Goal: Transaction & Acquisition: Obtain resource

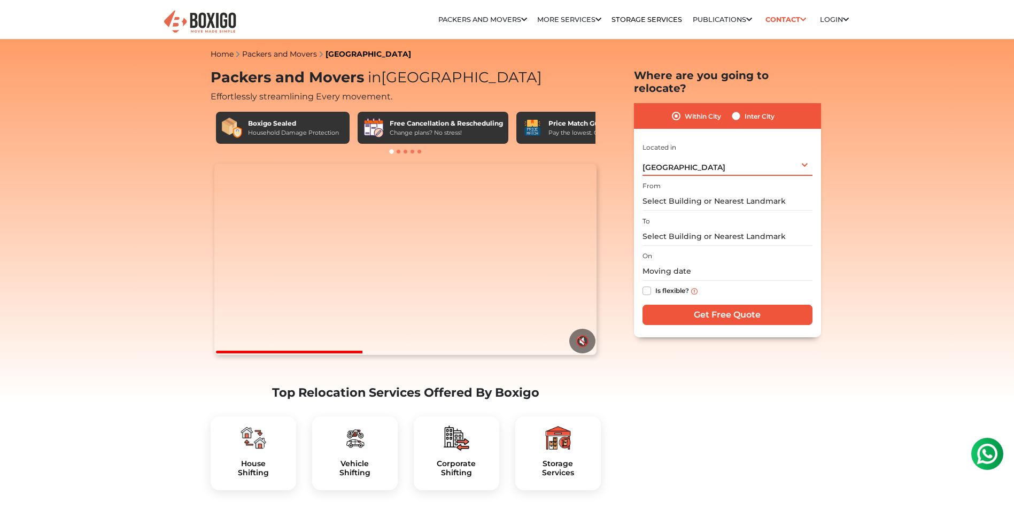
click at [803, 154] on div "[GEOGRAPHIC_DATA] Select City [GEOGRAPHIC_DATA] [GEOGRAPHIC_DATA] [GEOGRAPHIC_D…" at bounding box center [727, 164] width 170 height 22
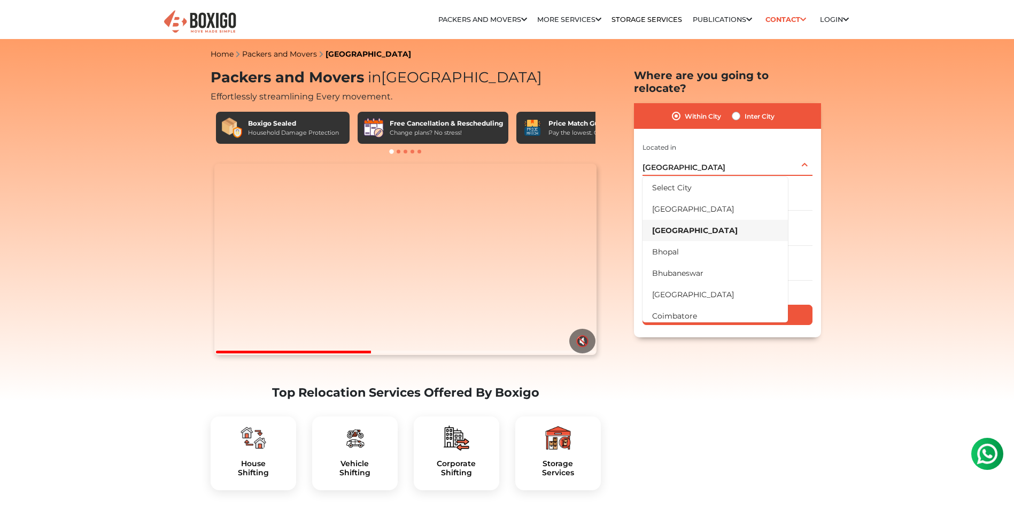
click at [803, 154] on div "[GEOGRAPHIC_DATA] Select City [GEOGRAPHIC_DATA] [GEOGRAPHIC_DATA] [GEOGRAPHIC_D…" at bounding box center [727, 164] width 170 height 22
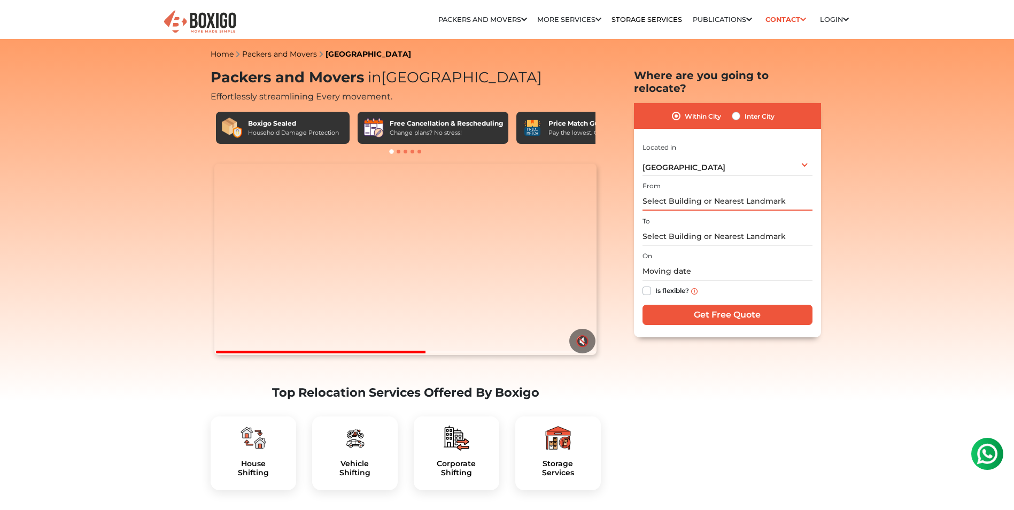
click at [719, 192] on input "text" at bounding box center [727, 201] width 170 height 19
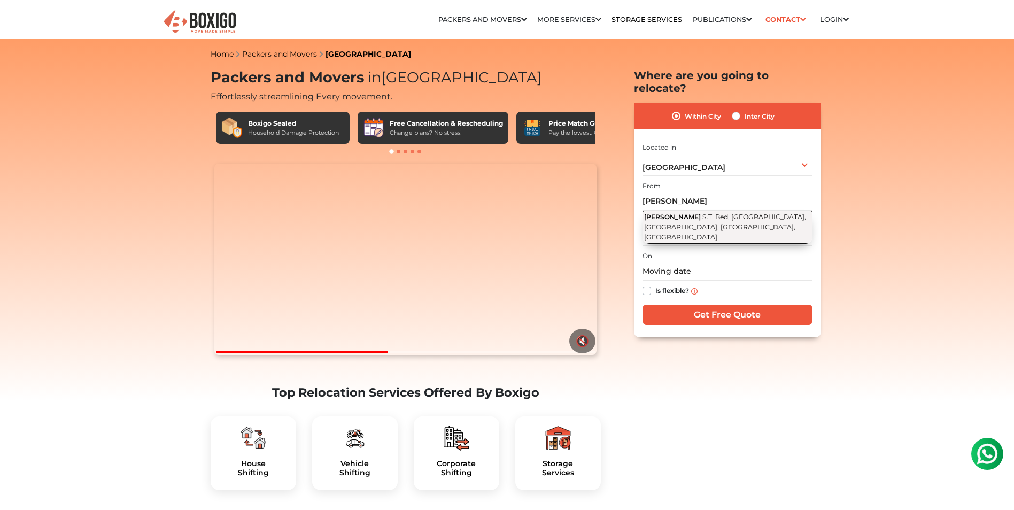
click at [754, 213] on span "S.T. Bed, [GEOGRAPHIC_DATA], [GEOGRAPHIC_DATA], [GEOGRAPHIC_DATA], [GEOGRAPHIC_…" at bounding box center [725, 227] width 162 height 28
type input "[PERSON_NAME], S.T. Bed, [GEOGRAPHIC_DATA], [GEOGRAPHIC_DATA], [GEOGRAPHIC_DATA…"
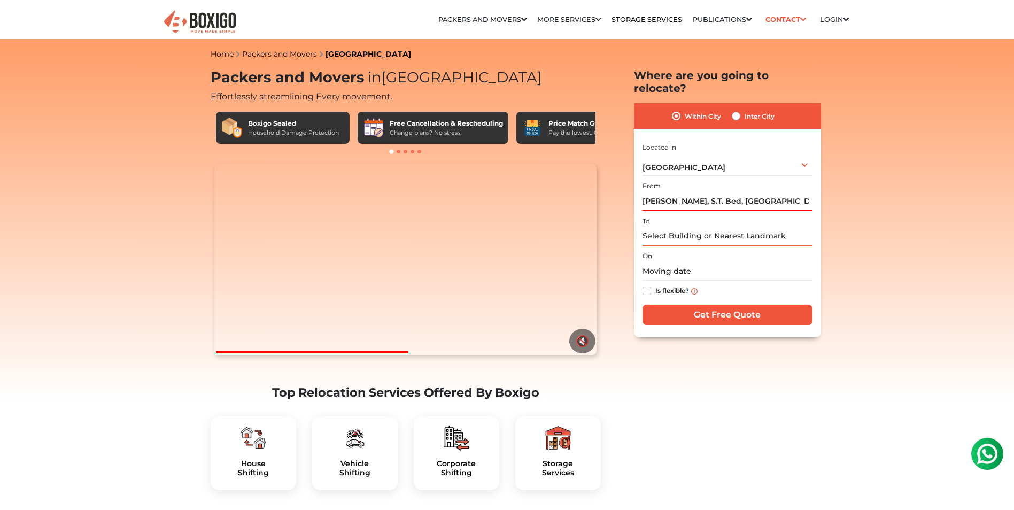
click at [735, 227] on input "text" at bounding box center [727, 236] width 170 height 19
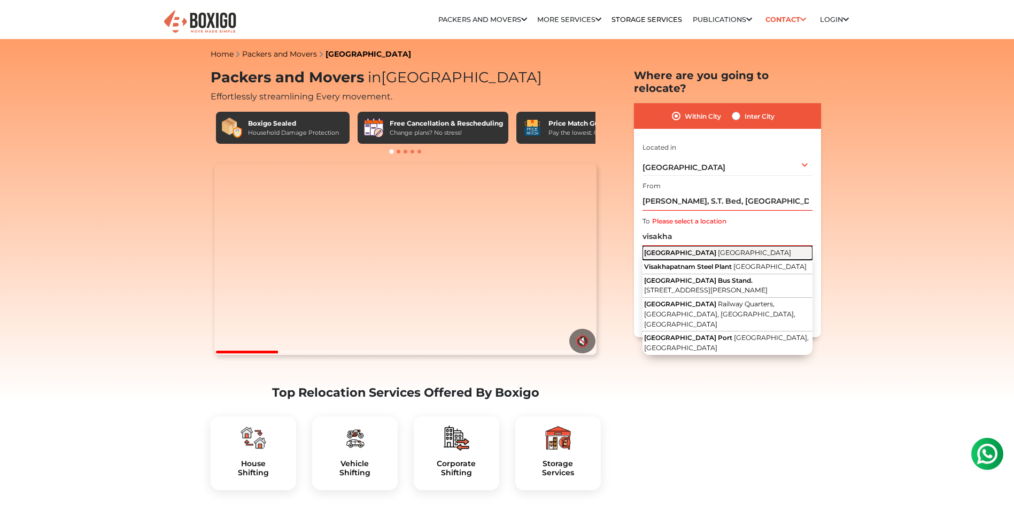
click at [750, 248] on span "[GEOGRAPHIC_DATA]" at bounding box center [754, 252] width 73 height 8
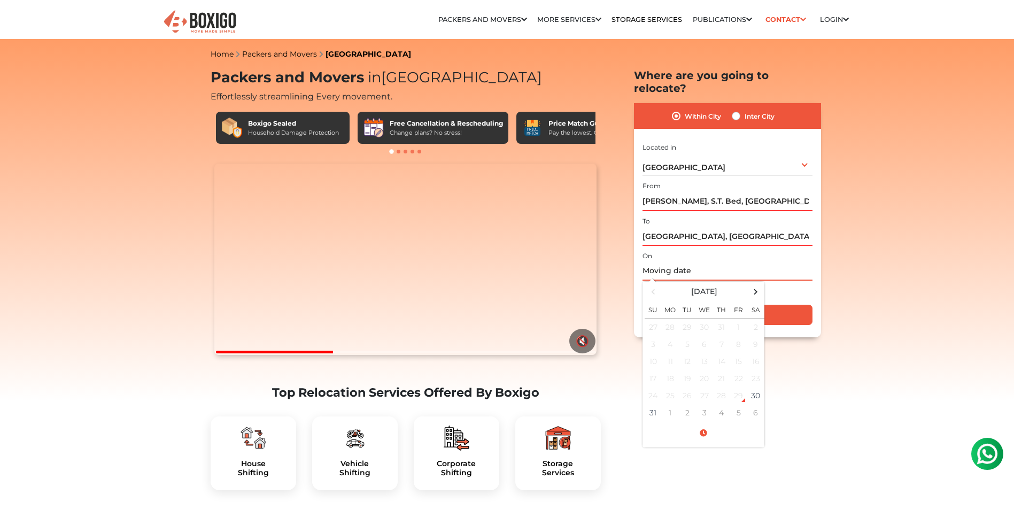
click at [726, 262] on input "text" at bounding box center [727, 271] width 170 height 19
click at [751, 284] on span at bounding box center [755, 291] width 14 height 14
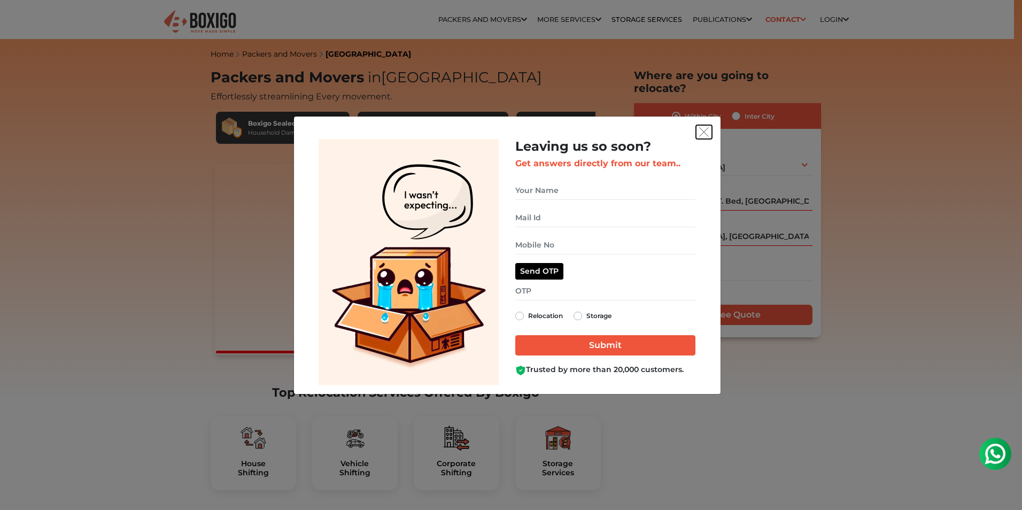
click at [700, 136] on img "get free quote dialog" at bounding box center [704, 132] width 10 height 10
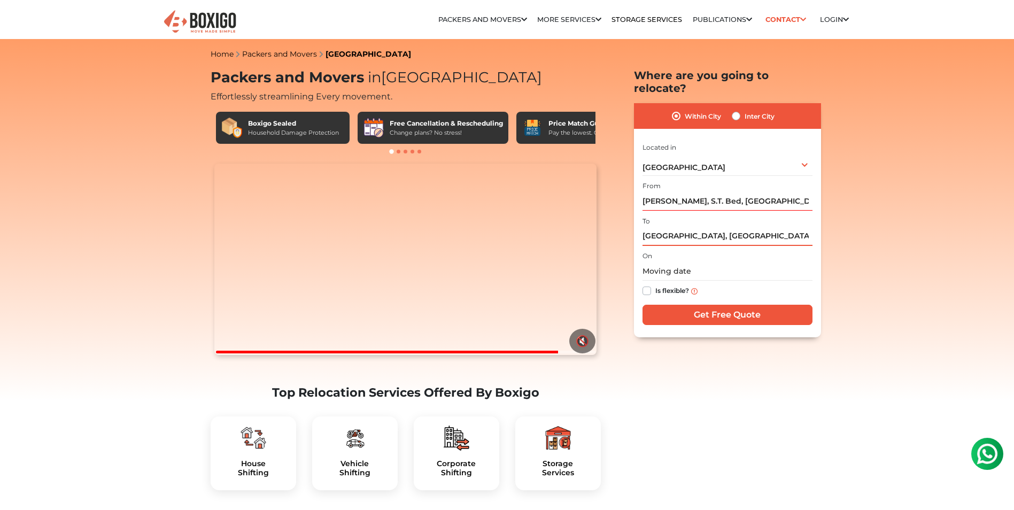
click at [777, 227] on input "[GEOGRAPHIC_DATA], [GEOGRAPHIC_DATA]" at bounding box center [727, 236] width 170 height 19
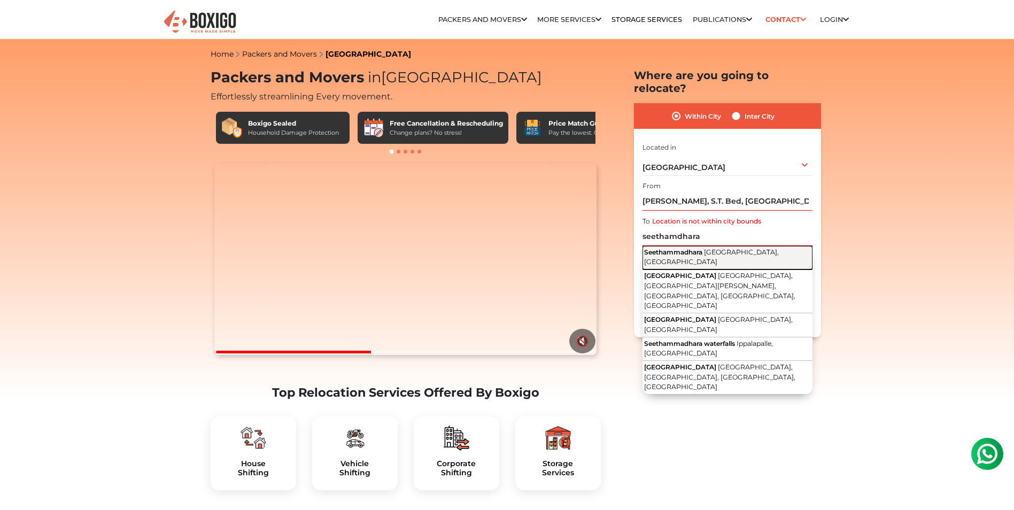
click at [758, 248] on span "[GEOGRAPHIC_DATA], [GEOGRAPHIC_DATA]" at bounding box center [711, 257] width 135 height 18
type input "Seethammadhara, [GEOGRAPHIC_DATA], [GEOGRAPHIC_DATA]"
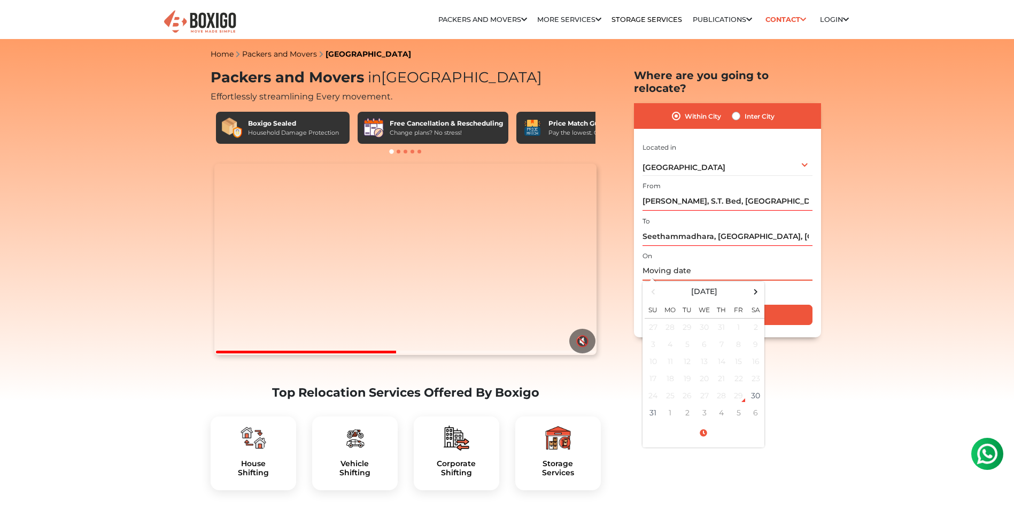
click at [714, 262] on input "text" at bounding box center [727, 271] width 170 height 19
click at [758, 284] on span at bounding box center [755, 291] width 14 height 14
click at [703, 370] on td "24" at bounding box center [704, 378] width 17 height 17
type input "[DATE] 12:00 AM"
click at [763, 262] on input "[DATE] 12:00 AM" at bounding box center [727, 271] width 170 height 19
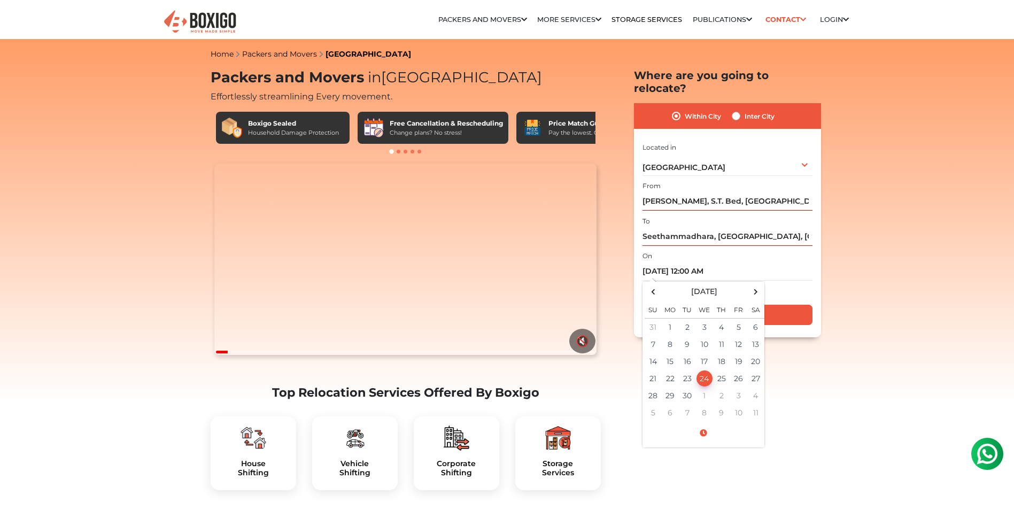
click at [777, 281] on div "Is flexible?" at bounding box center [727, 291] width 170 height 21
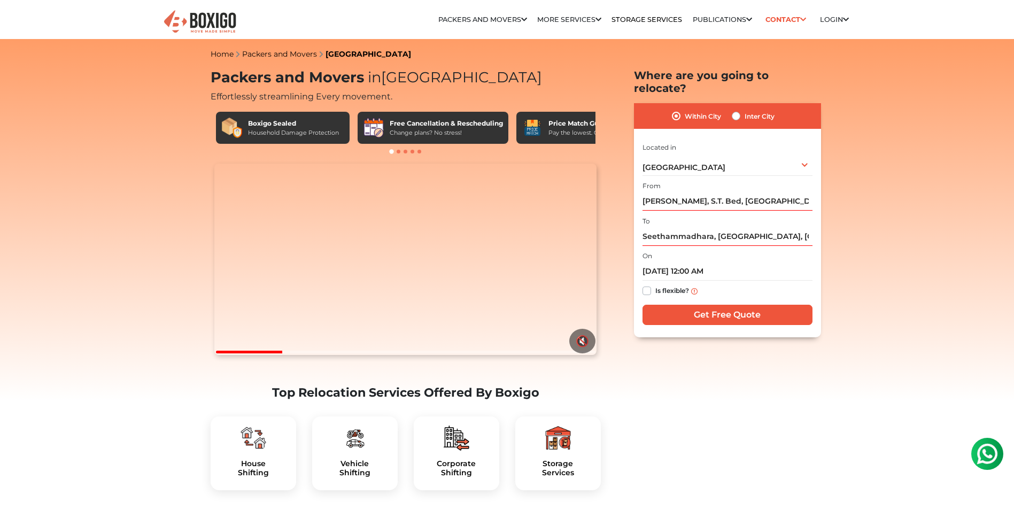
click at [655, 284] on label "Is flexible?" at bounding box center [672, 289] width 34 height 11
click at [645, 284] on input "Is flexible?" at bounding box center [646, 289] width 9 height 11
checkbox input "true"
click at [735, 305] on input "Get Free Quote" at bounding box center [727, 315] width 170 height 20
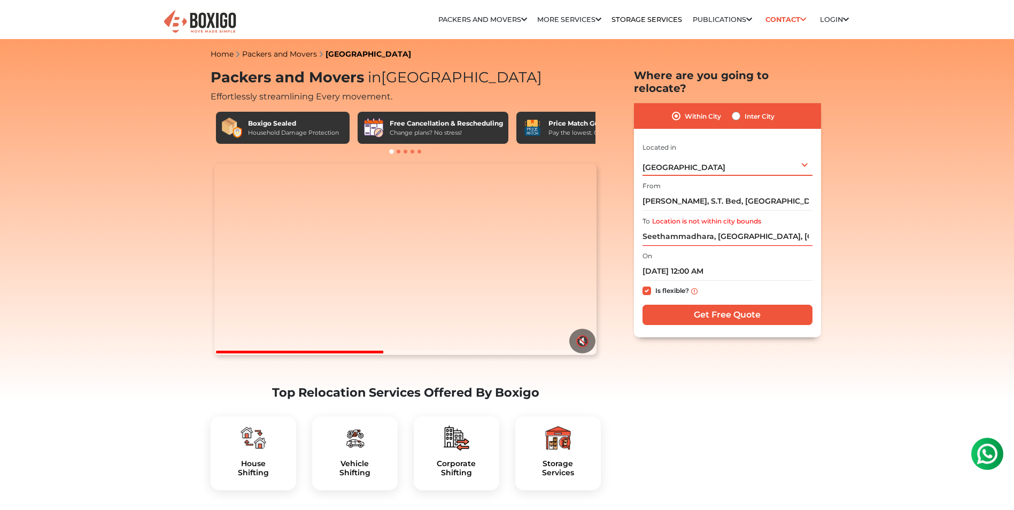
click at [770, 154] on div "[GEOGRAPHIC_DATA] Select City [GEOGRAPHIC_DATA] [GEOGRAPHIC_DATA] [GEOGRAPHIC_D…" at bounding box center [727, 164] width 170 height 22
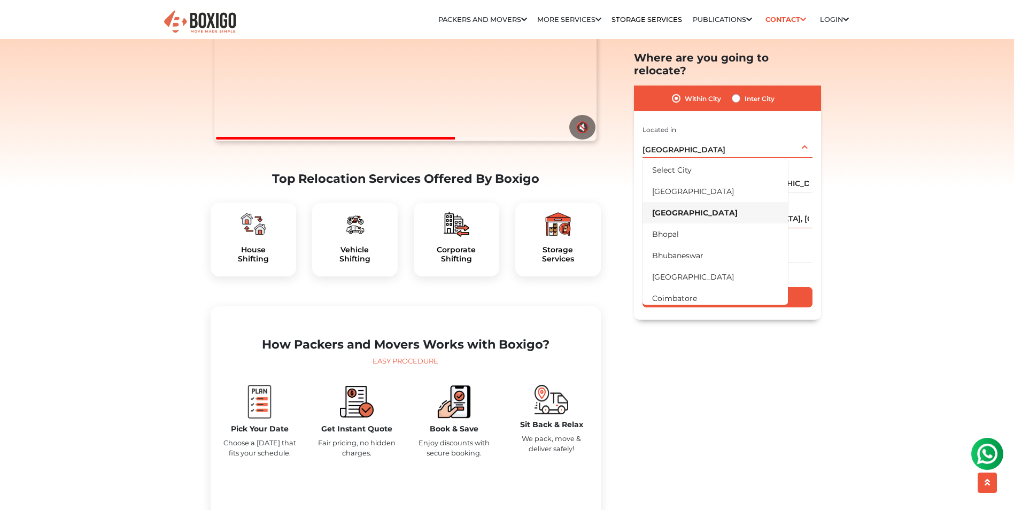
click at [709, 204] on li "[GEOGRAPHIC_DATA]" at bounding box center [714, 211] width 145 height 21
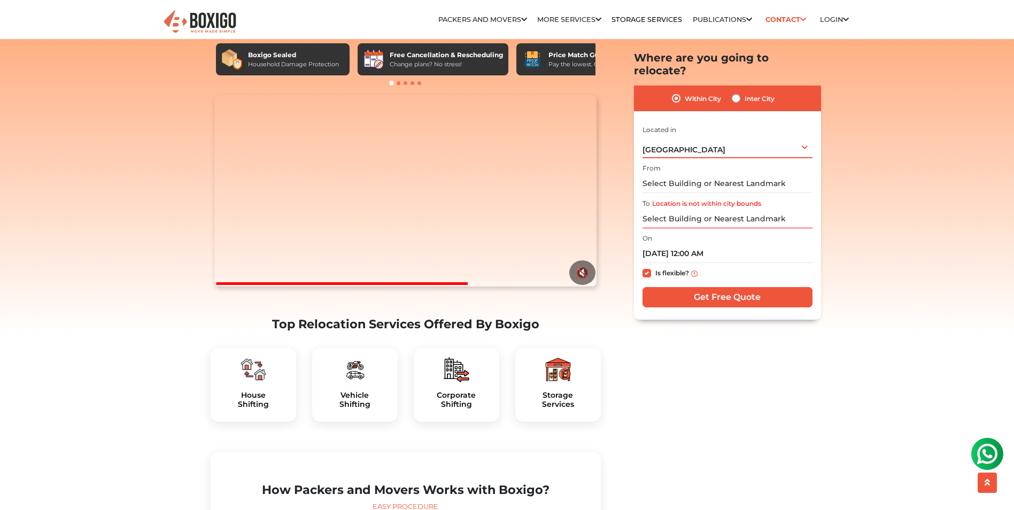
scroll to position [53, 0]
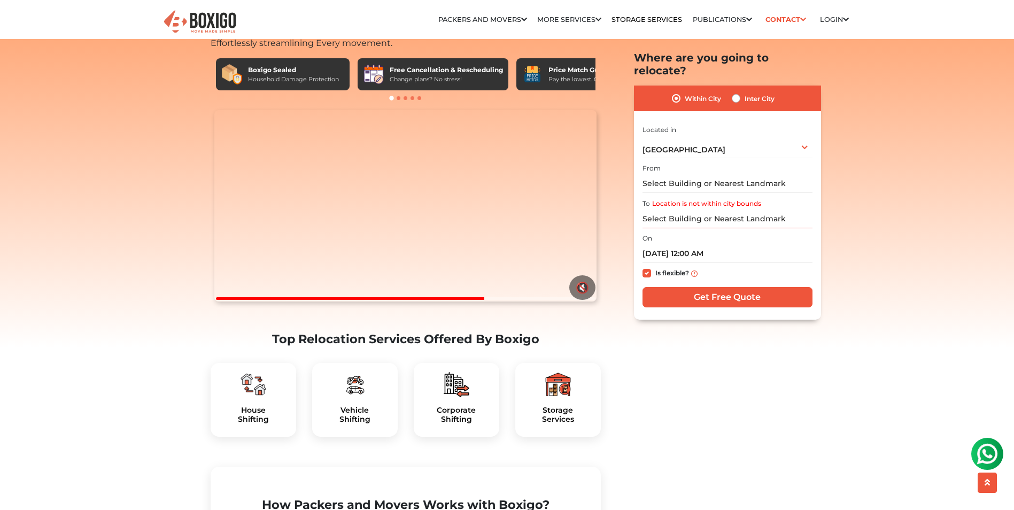
click at [698, 92] on label "Within City" at bounding box center [702, 98] width 36 height 13
click at [680, 92] on input "Within City" at bounding box center [676, 97] width 9 height 11
click at [744, 92] on div "Within City Inter City" at bounding box center [727, 97] width 187 height 25
click at [744, 92] on label "Inter City" at bounding box center [759, 98] width 30 height 13
click at [739, 92] on input "Inter City" at bounding box center [735, 97] width 9 height 11
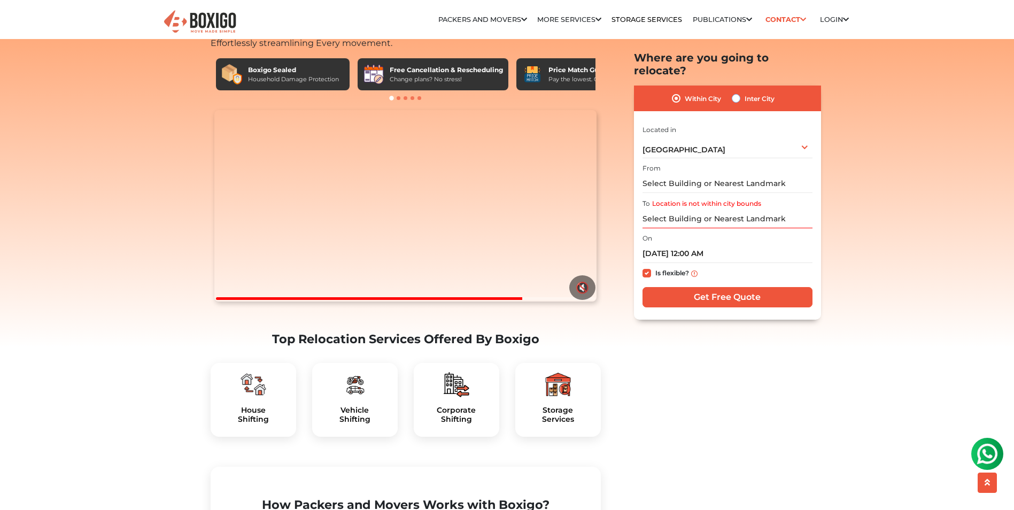
radio input "true"
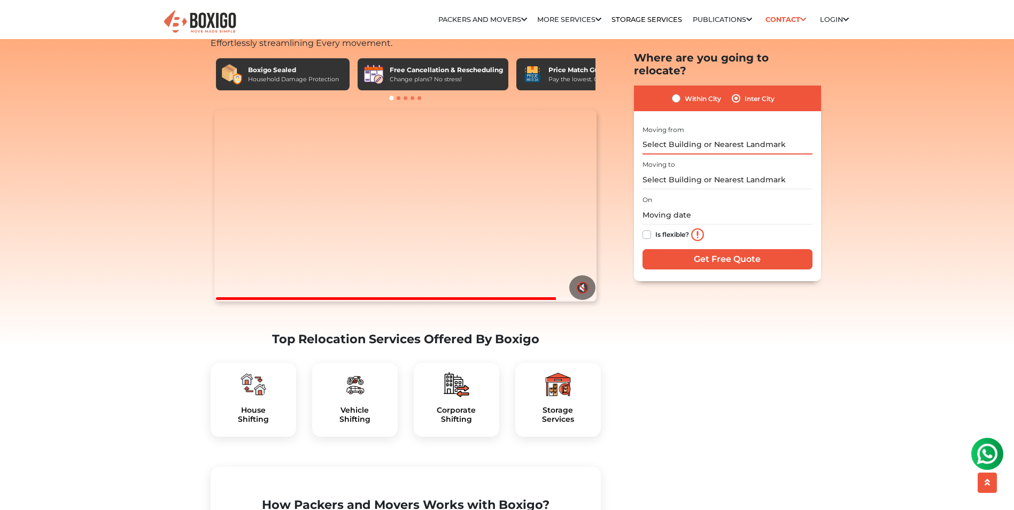
click at [741, 135] on input "text" at bounding box center [727, 144] width 170 height 19
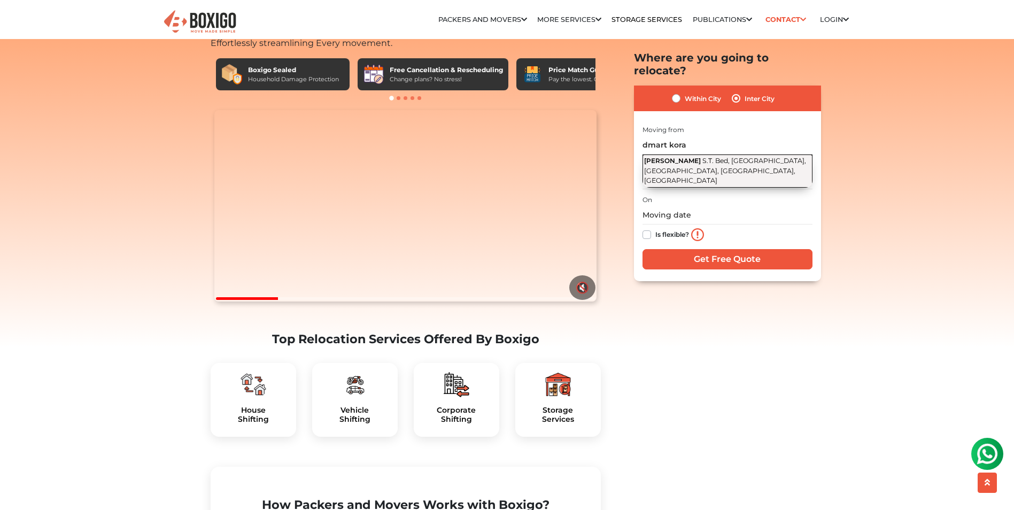
click at [727, 157] on span "S.T. Bed, [GEOGRAPHIC_DATA], [GEOGRAPHIC_DATA], [GEOGRAPHIC_DATA], [GEOGRAPHIC_…" at bounding box center [725, 171] width 162 height 28
type input "[PERSON_NAME], S.T. Bed, [GEOGRAPHIC_DATA], [GEOGRAPHIC_DATA], [GEOGRAPHIC_DATA…"
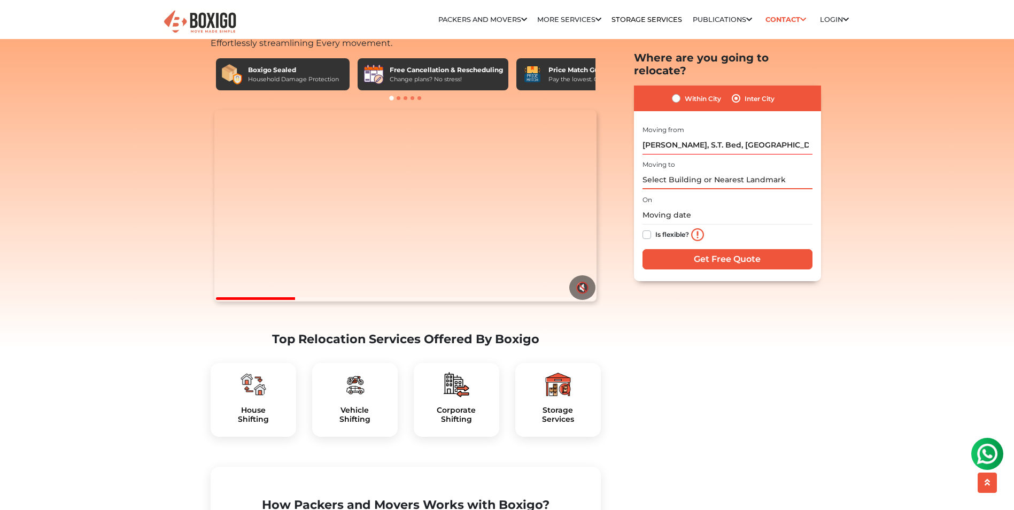
click at [726, 170] on input "text" at bounding box center [727, 179] width 170 height 19
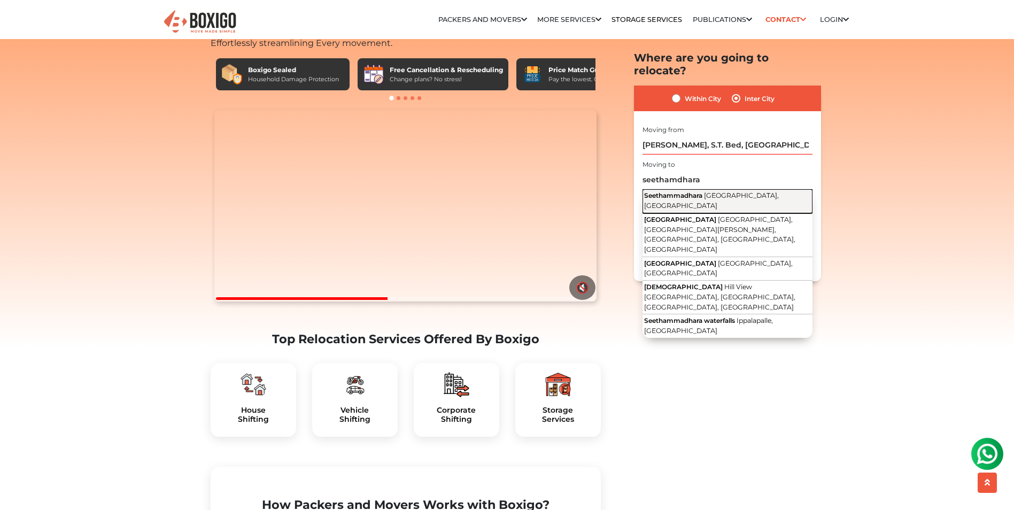
click at [728, 189] on button "Seethammadhara [GEOGRAPHIC_DATA], [GEOGRAPHIC_DATA]" at bounding box center [727, 201] width 170 height 24
type input "Seethammadhara, [GEOGRAPHIC_DATA], [GEOGRAPHIC_DATA]"
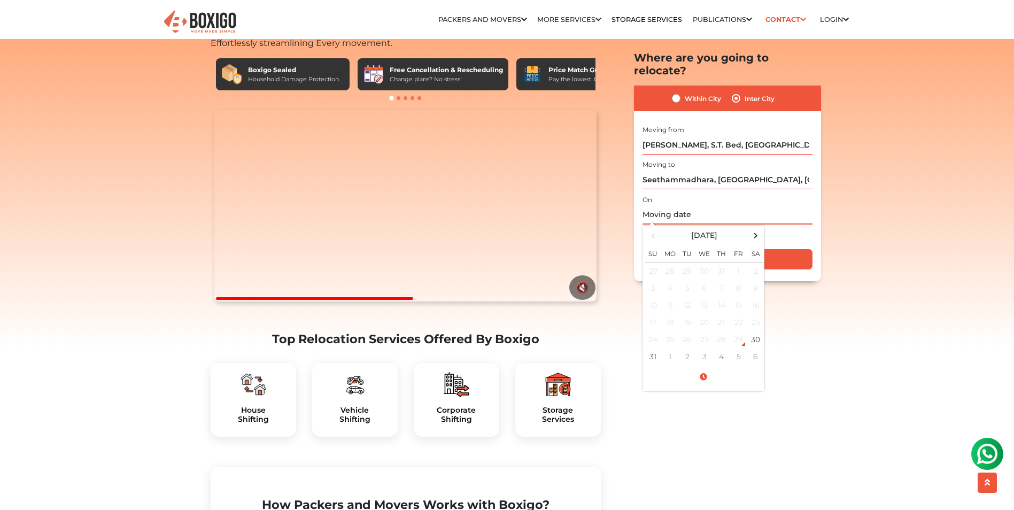
click at [738, 205] on input "text" at bounding box center [727, 214] width 170 height 19
click at [758, 228] on span at bounding box center [755, 235] width 14 height 14
click at [698, 313] on td "24" at bounding box center [704, 321] width 17 height 17
type input "[DATE] 12:00 AM"
click at [802, 224] on div "Is flexible?" at bounding box center [727, 234] width 170 height 21
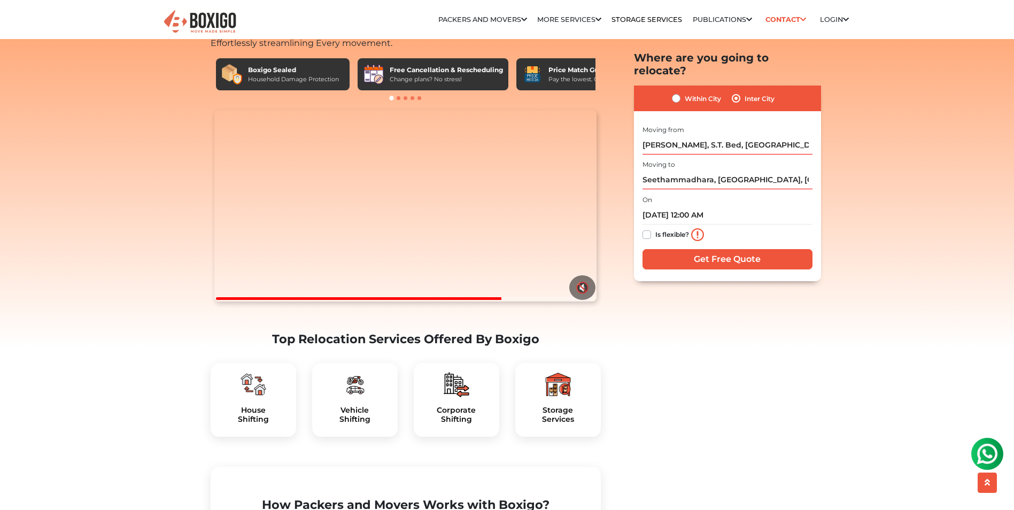
click at [655, 228] on label "Is flexible?" at bounding box center [672, 233] width 34 height 11
click at [648, 228] on input "Is flexible?" at bounding box center [646, 233] width 9 height 11
checkbox input "true"
click at [685, 248] on input "Get Free Quote" at bounding box center [727, 258] width 170 height 20
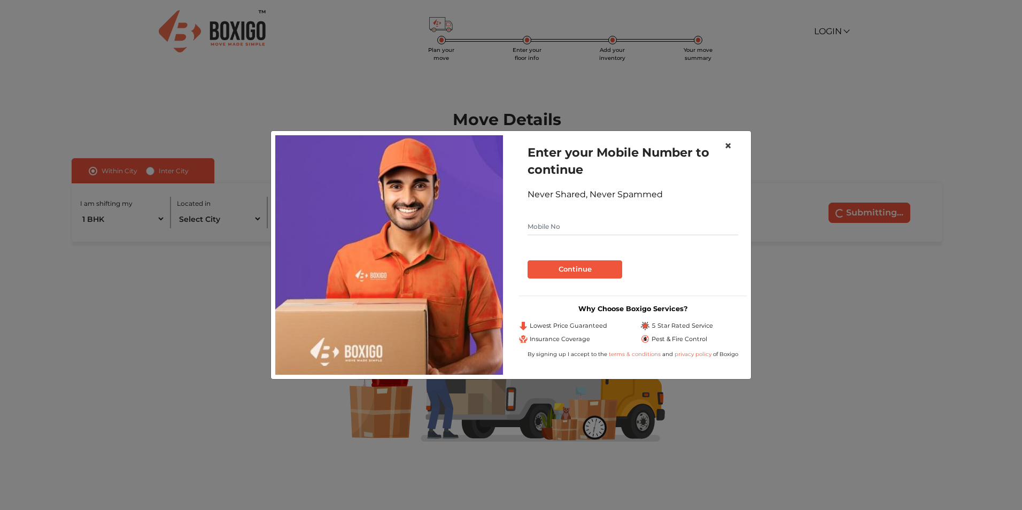
click at [733, 145] on button "×" at bounding box center [727, 146] width 25 height 30
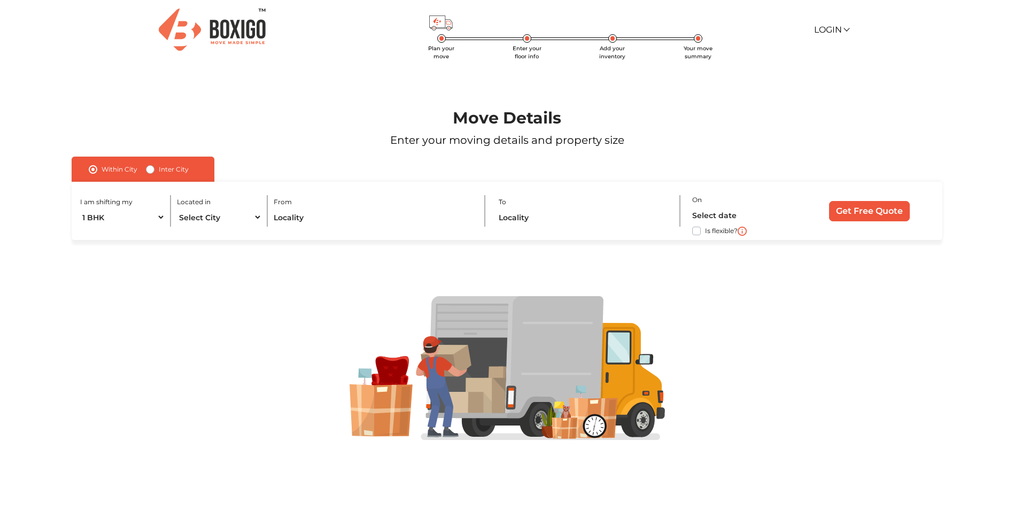
scroll to position [3, 0]
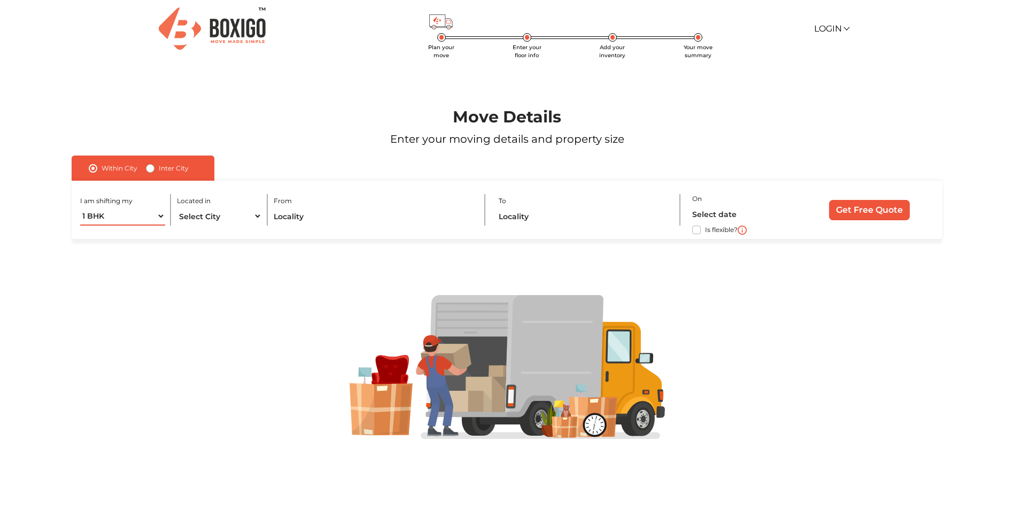
click at [161, 220] on select "1 BHK 2 BHK 3 BHK 3 + BHK FEW ITEMS" at bounding box center [122, 216] width 85 height 19
select select "2 BHK"
click at [80, 207] on select "1 BHK 2 BHK 3 BHK 3 + BHK FEW ITEMS" at bounding box center [122, 216] width 85 height 19
click at [226, 216] on select "Select City Bangalore Bengaluru Bhopal Bhubaneswar Chennai Coimbatore Cuttack D…" at bounding box center [219, 216] width 85 height 19
select select "[GEOGRAPHIC_DATA]"
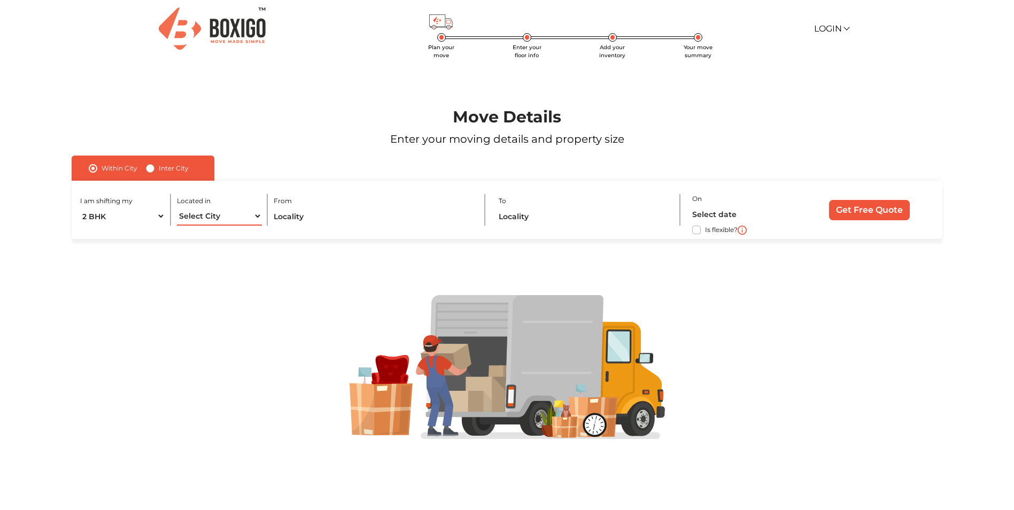
click at [177, 207] on select "Select City Bangalore Bengaluru Bhopal Bhubaneswar Chennai Coimbatore Cuttack D…" at bounding box center [219, 216] width 85 height 19
click at [159, 170] on label "Inter City" at bounding box center [174, 168] width 30 height 13
click at [151, 170] on input "Inter City" at bounding box center [150, 167] width 9 height 11
radio input "true"
click at [177, 223] on select "1 BHK 2 BHK 3 BHK 3 + BHK FEW ITEMS" at bounding box center [133, 216] width 107 height 19
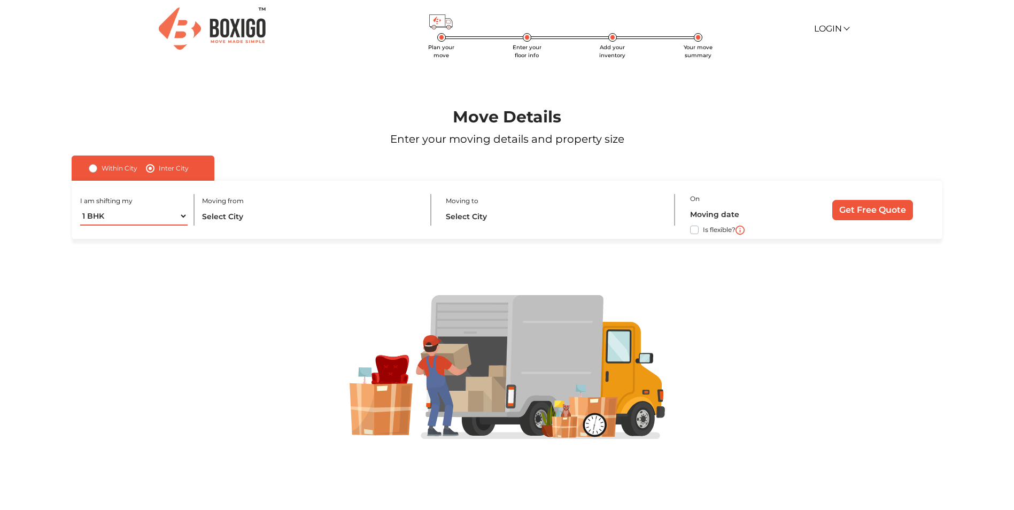
select select "2 BHK"
click at [80, 207] on select "1 BHK 2 BHK 3 BHK 3 + BHK FEW ITEMS" at bounding box center [133, 216] width 107 height 19
click at [259, 215] on input "text" at bounding box center [310, 216] width 216 height 19
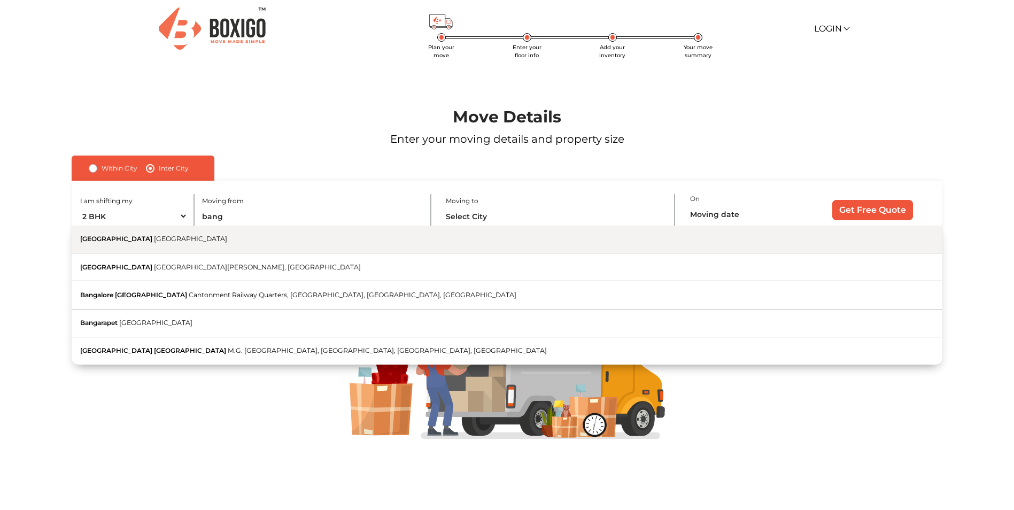
click at [250, 238] on button "Bangalore Karnataka" at bounding box center [507, 239] width 870 height 28
type input "Bangalore, Karnataka"
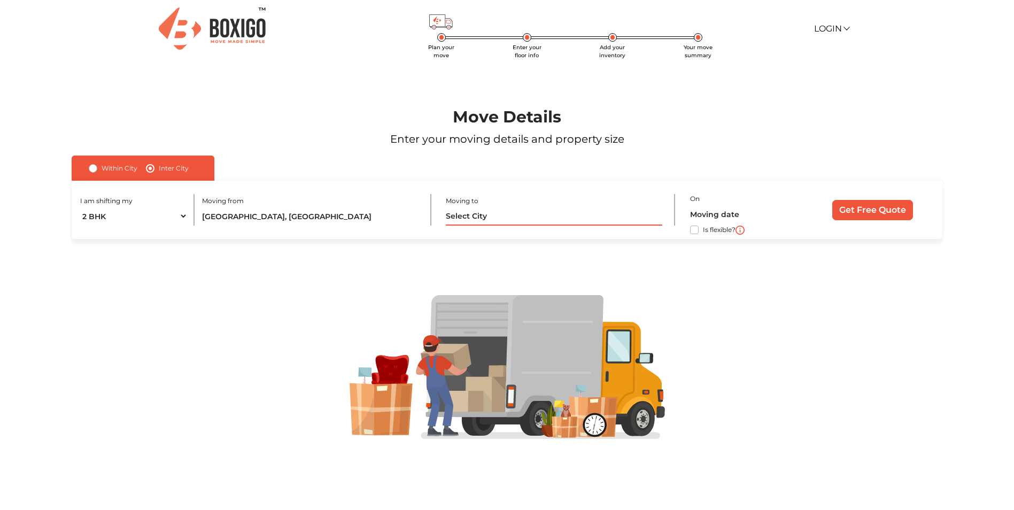
click at [491, 218] on input "text" at bounding box center [554, 216] width 216 height 19
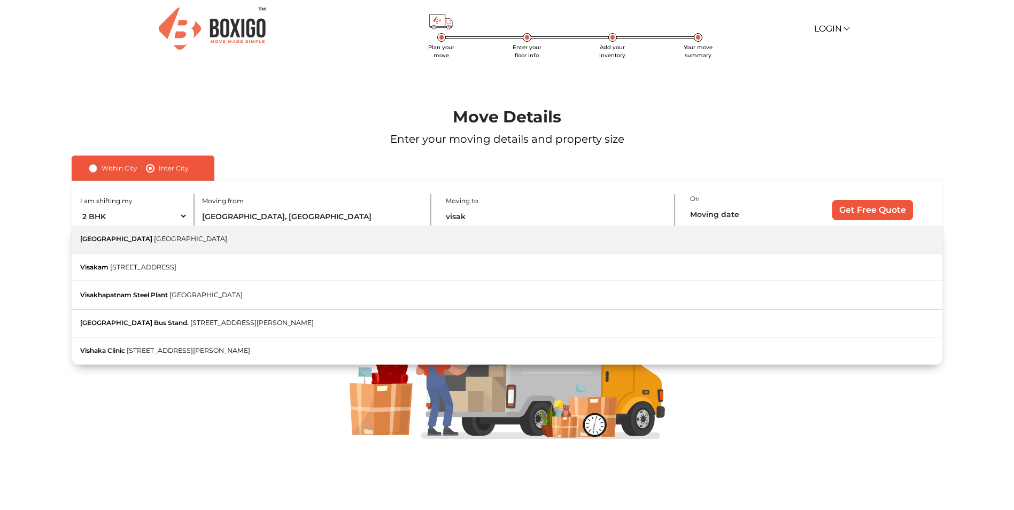
click at [454, 237] on button "Visakhapatnam Andhra Pradesh" at bounding box center [507, 239] width 870 height 28
type input "[GEOGRAPHIC_DATA], [GEOGRAPHIC_DATA]"
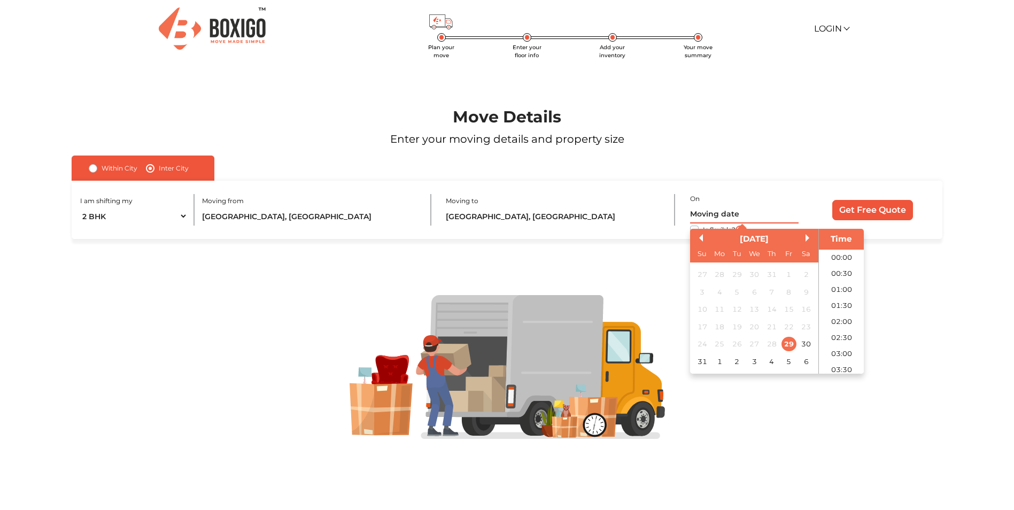
click at [750, 218] on input "text" at bounding box center [744, 214] width 108 height 19
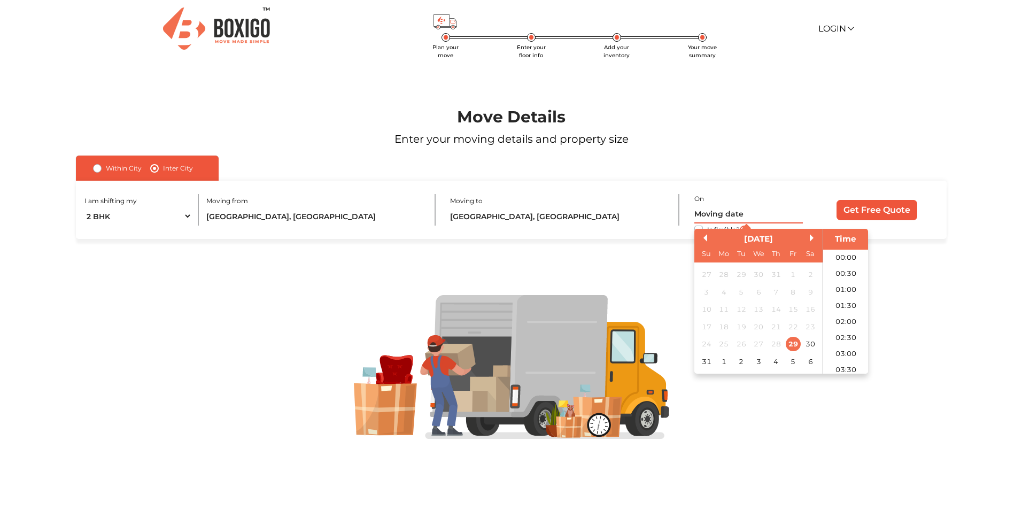
scroll to position [507, 0]
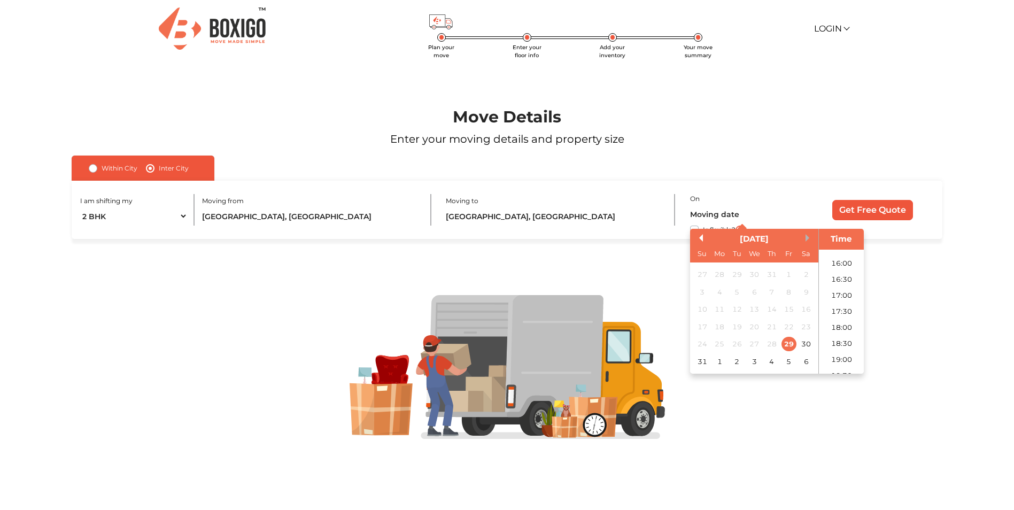
click at [807, 235] on button "Next Month" at bounding box center [808, 237] width 7 height 7
click at [753, 326] on div "24" at bounding box center [753, 327] width 14 height 14
type input "24/09/2025 12:00 AM"
click at [896, 266] on div at bounding box center [507, 367] width 948 height 256
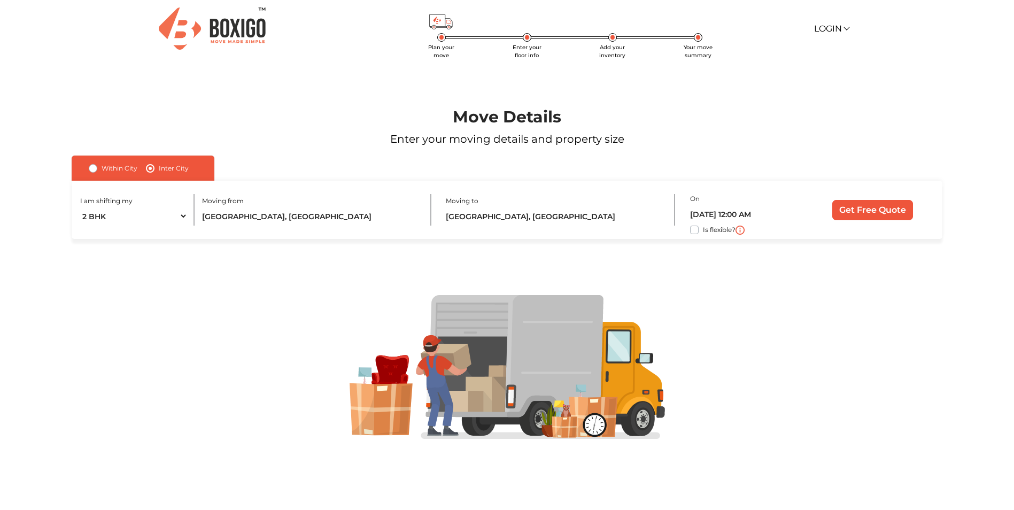
click at [703, 231] on label "Is flexible?" at bounding box center [719, 228] width 33 height 11
click at [80, 231] on input "Is flexible?" at bounding box center [76, 228] width 9 height 11
checkbox input "true"
click at [854, 216] on input "Get Free Quote" at bounding box center [872, 210] width 81 height 20
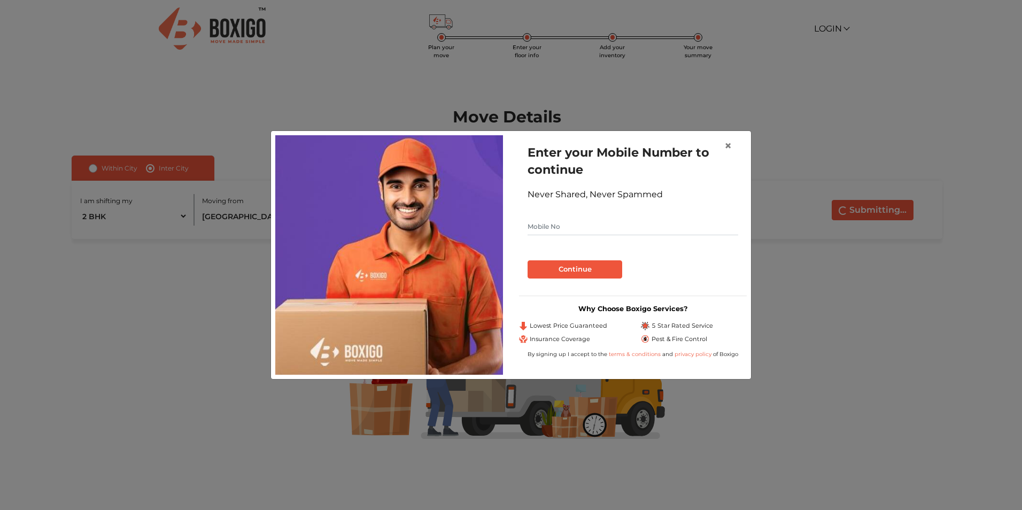
click at [626, 221] on input "text" at bounding box center [632, 226] width 211 height 17
type input "7989782763"
click at [572, 267] on button "Continue" at bounding box center [574, 269] width 95 height 18
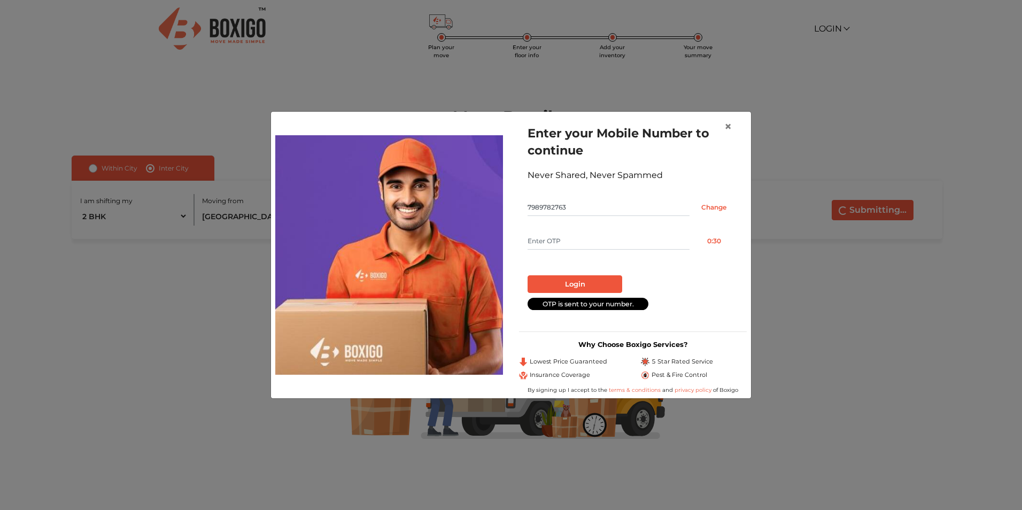
click at [648, 246] on input "text" at bounding box center [608, 240] width 162 height 17
type input "5741"
click at [602, 279] on button "Login" at bounding box center [574, 284] width 95 height 18
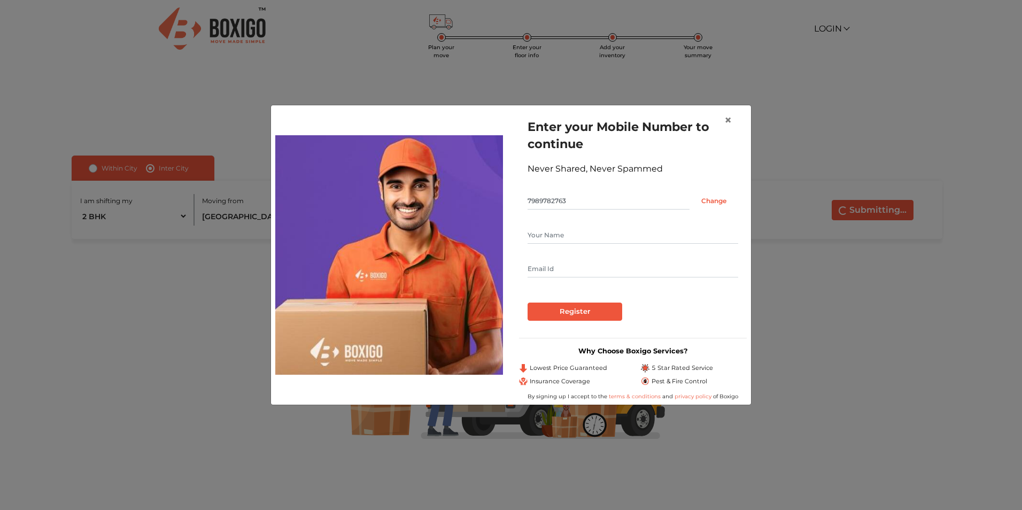
click at [579, 227] on input "text" at bounding box center [632, 235] width 211 height 17
type input "Giriraj Daga"
type input "cagiriraj.84@gmail.com"
click at [594, 306] on input "Register" at bounding box center [574, 311] width 95 height 18
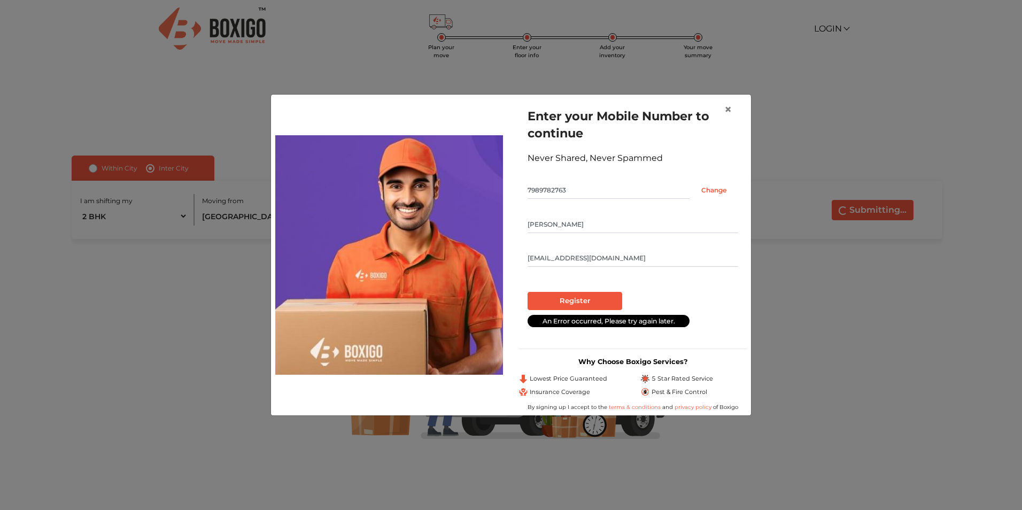
click at [671, 246] on div "Giriraj Daga cagiriraj.84@gmail.com" at bounding box center [632, 241] width 211 height 51
click at [669, 253] on input "cagiriraj.84@gmail.com" at bounding box center [632, 258] width 211 height 17
click at [663, 274] on form "Enter your Mobile Number to continue Never Shared, Never Spammed 7989782763 Cha…" at bounding box center [632, 217] width 211 height 220
click at [608, 299] on input "Register" at bounding box center [574, 301] width 95 height 18
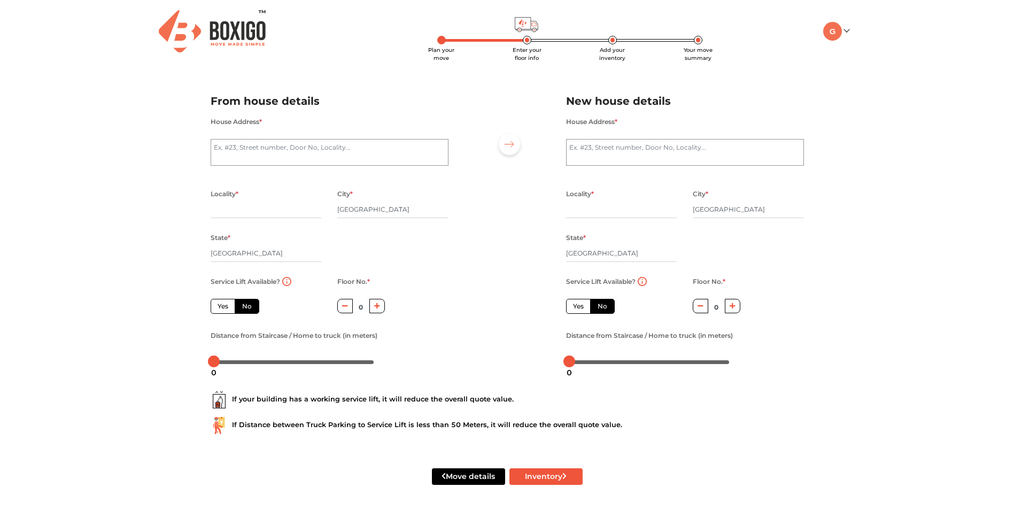
scroll to position [1, 0]
click at [245, 152] on textarea "House Address *" at bounding box center [330, 151] width 238 height 27
type textarea "d"
click at [160, 187] on div "Plan your move Enter your floor info Add your inventory Your move summary My Mo…" at bounding box center [507, 254] width 1014 height 510
click at [545, 479] on button "Inventory" at bounding box center [545, 476] width 73 height 17
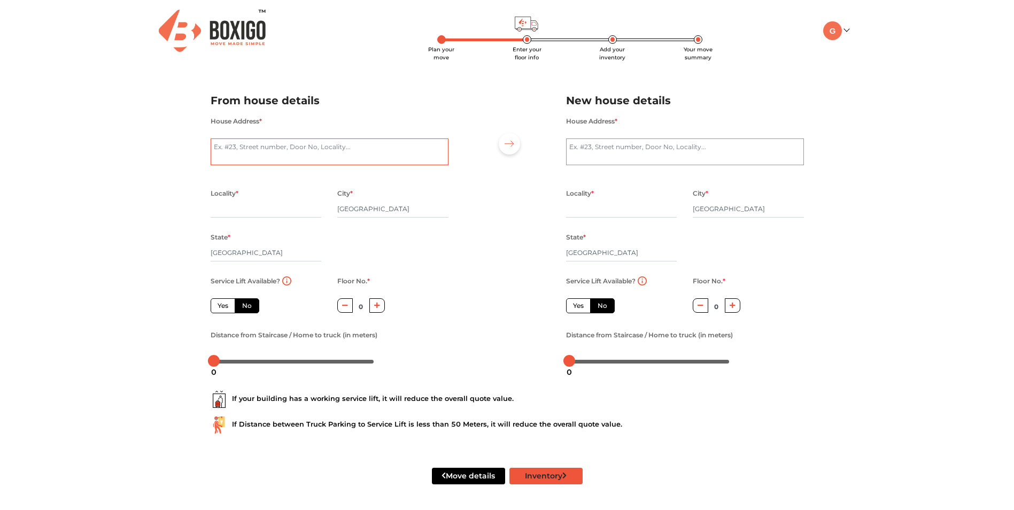
radio input "true"
